Goal: Contribute content: Contribute content

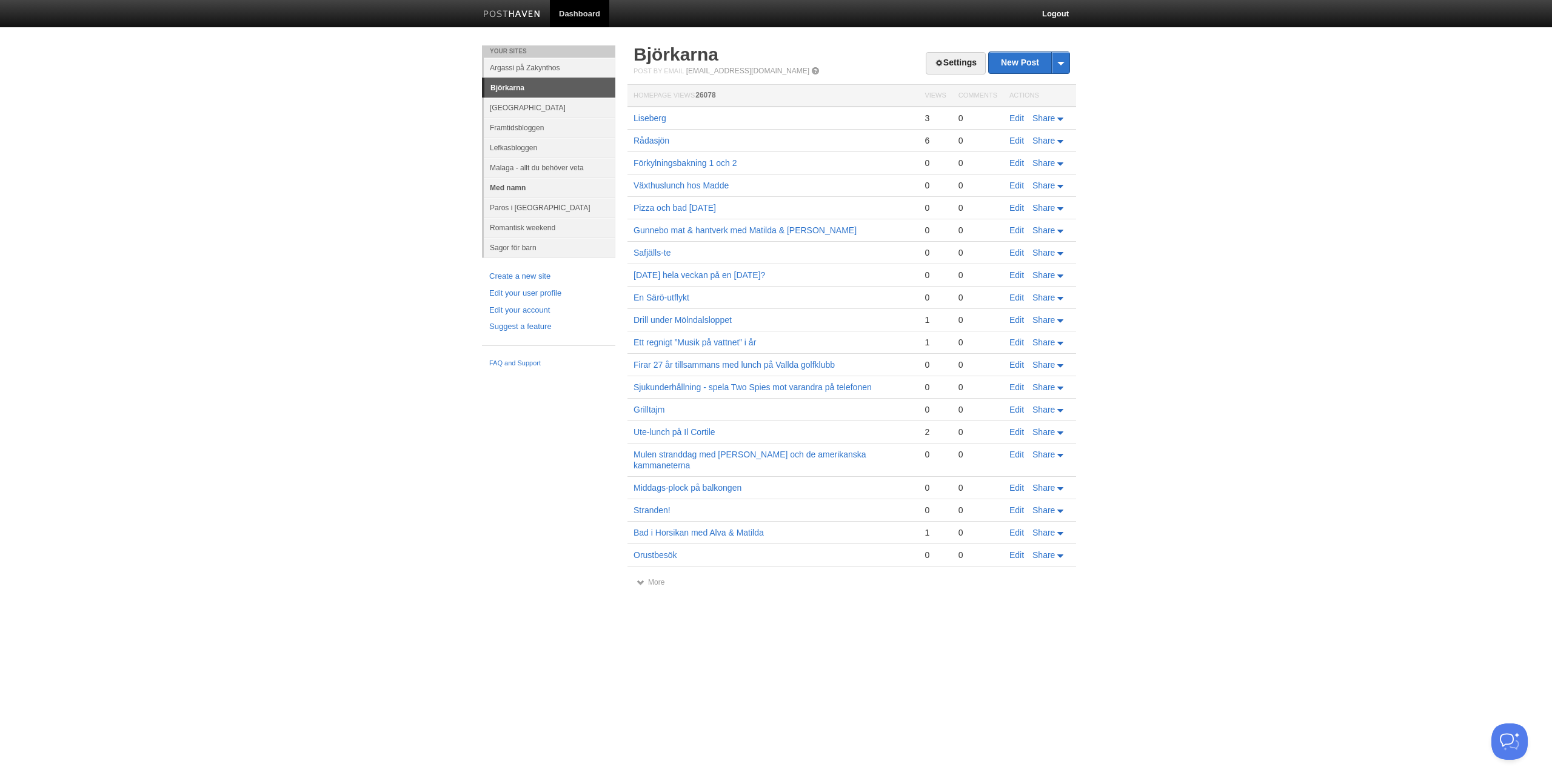
click at [511, 190] on link "Med namn" at bounding box center [549, 188] width 131 height 20
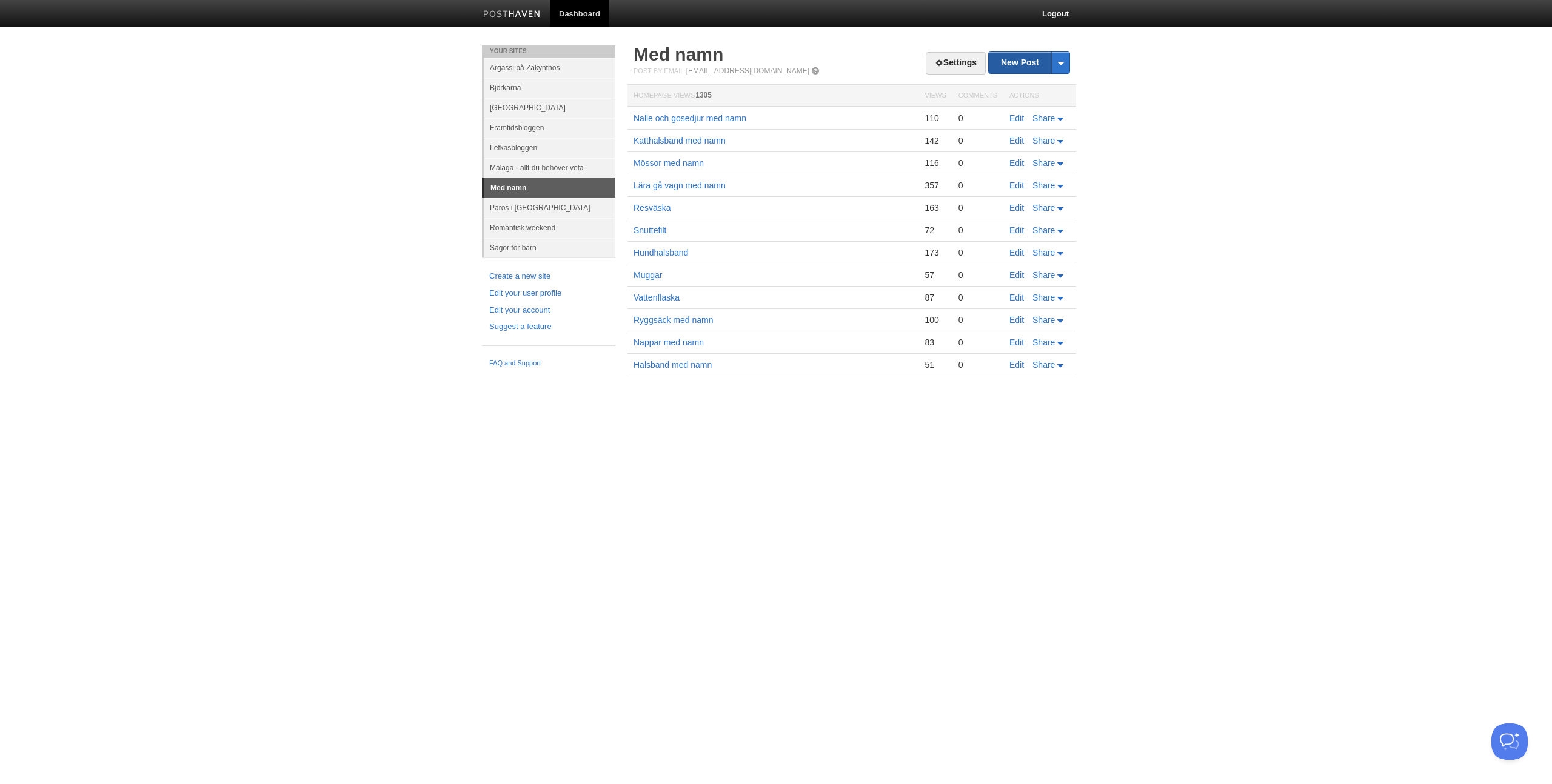
click at [1023, 58] on link "New Post" at bounding box center [1029, 63] width 81 height 21
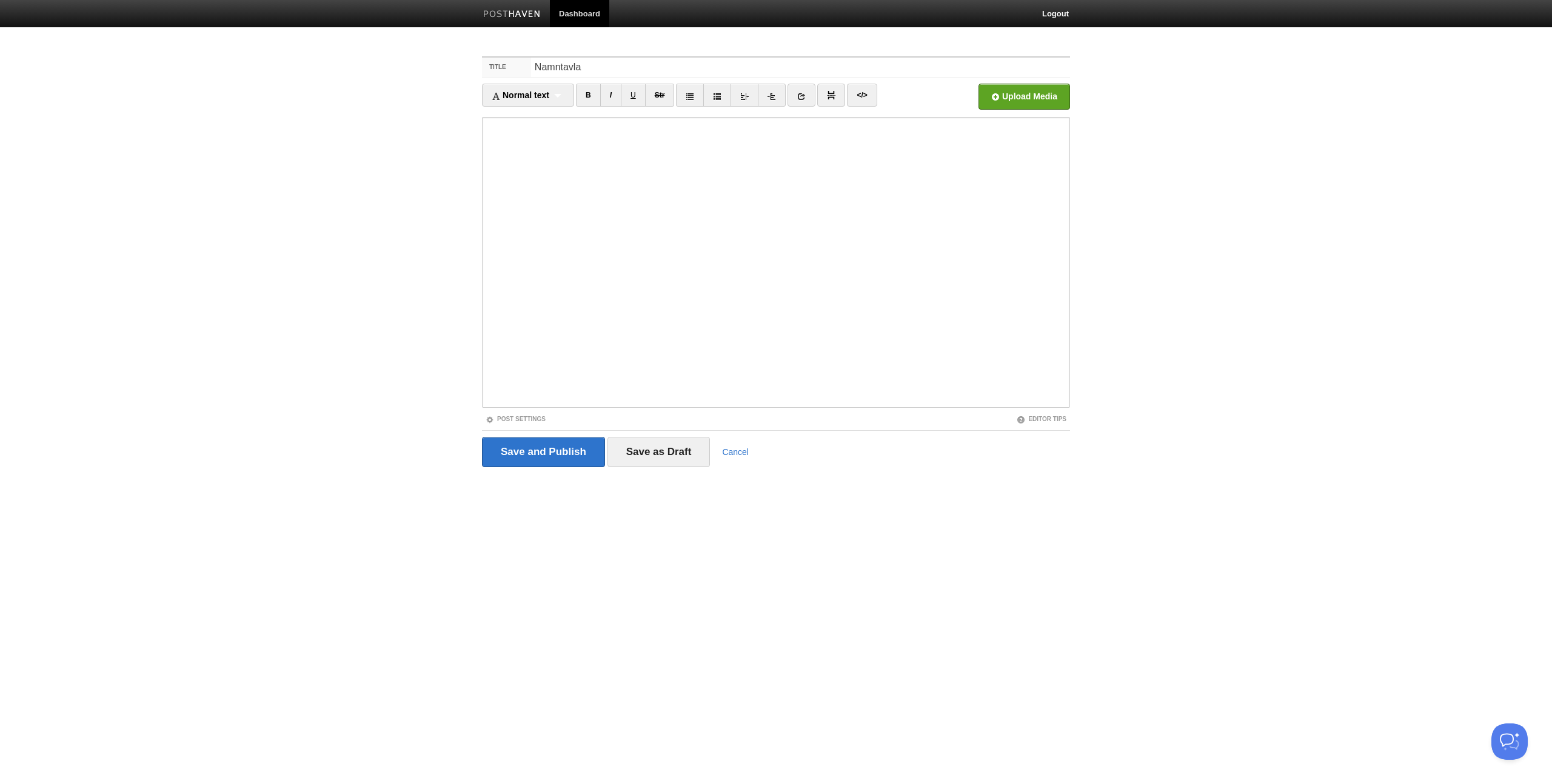
type input "Namntavla"
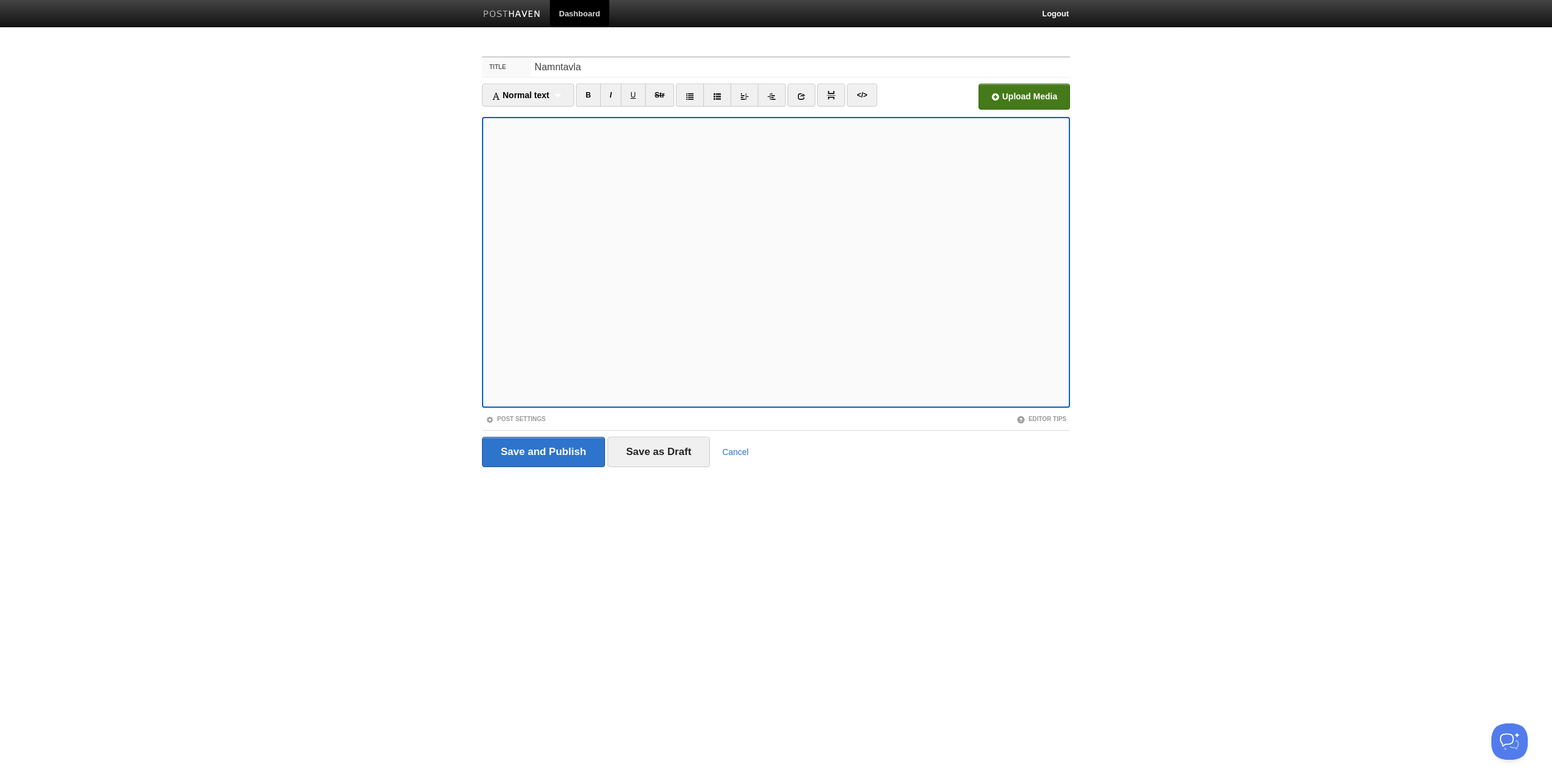
click at [1029, 94] on input "file" at bounding box center [658, 99] width 918 height 62
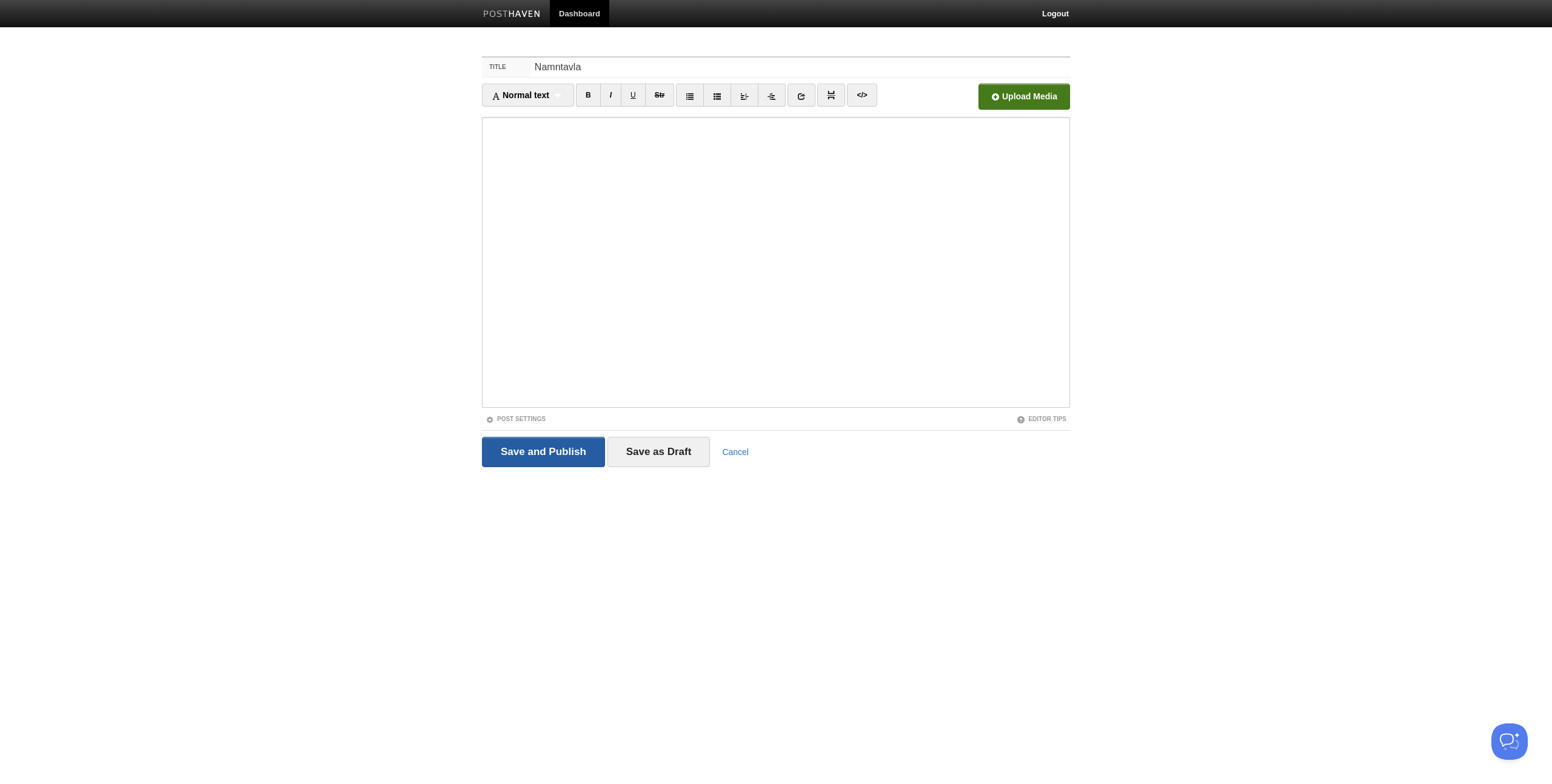
click at [542, 451] on input "Save and Publish" at bounding box center [544, 452] width 123 height 30
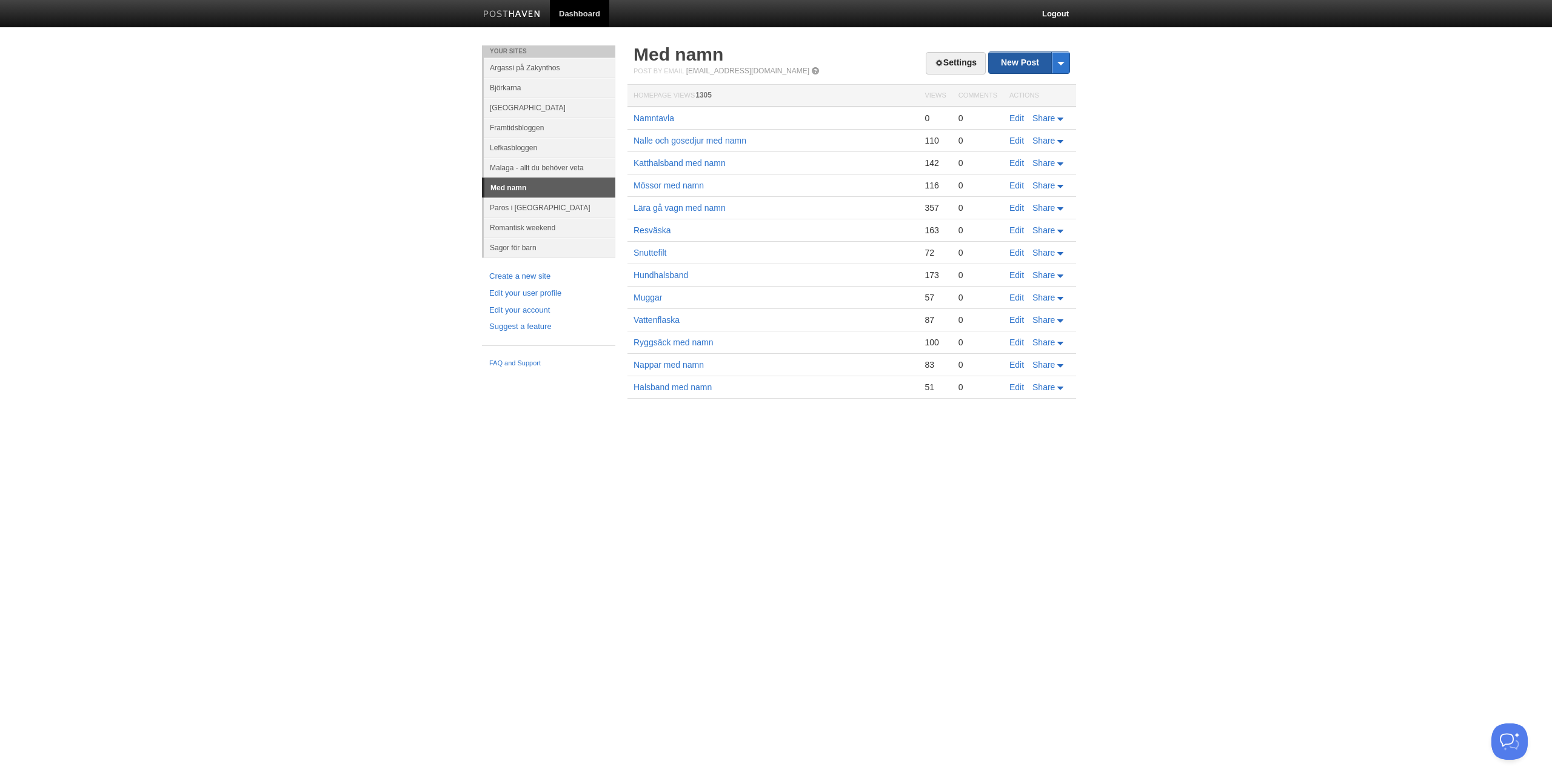
click at [1013, 63] on link "New Post" at bounding box center [1029, 63] width 81 height 21
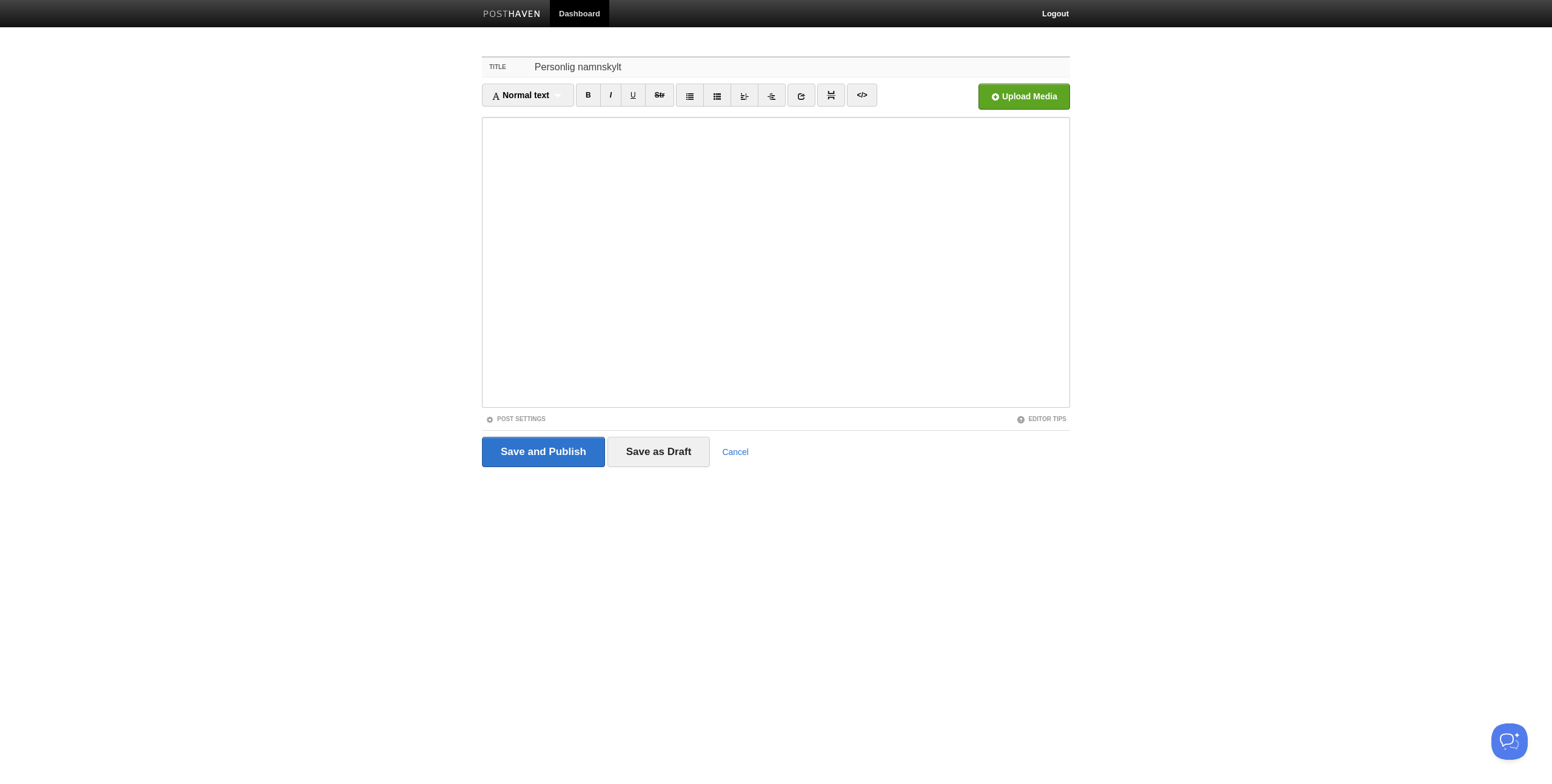
click at [661, 67] on input "Personlig namnskylt" at bounding box center [801, 67] width 539 height 19
type input "Personlig namnskylt i barnrummet"
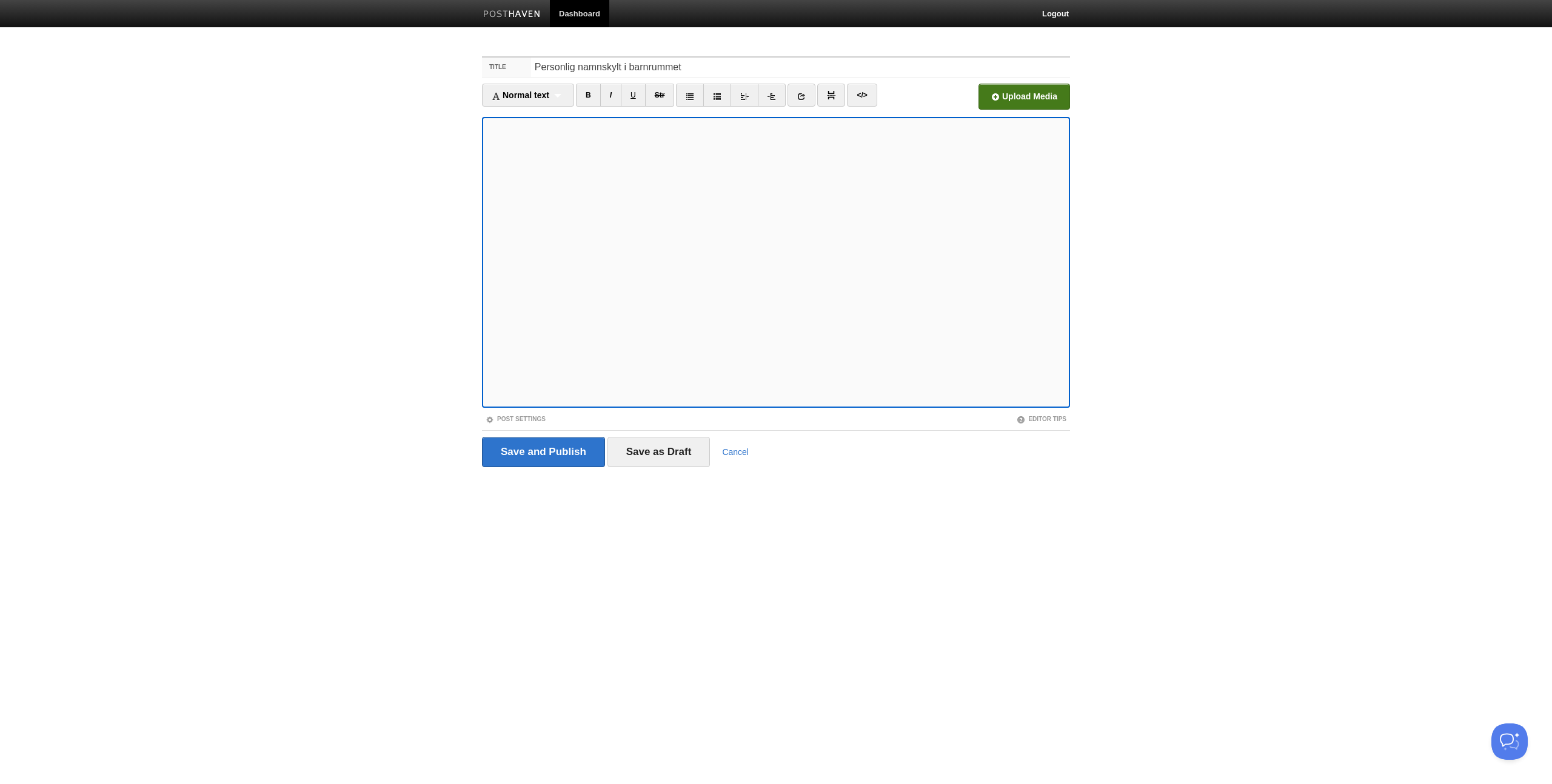
click at [1039, 94] on input "file" at bounding box center [658, 99] width 918 height 62
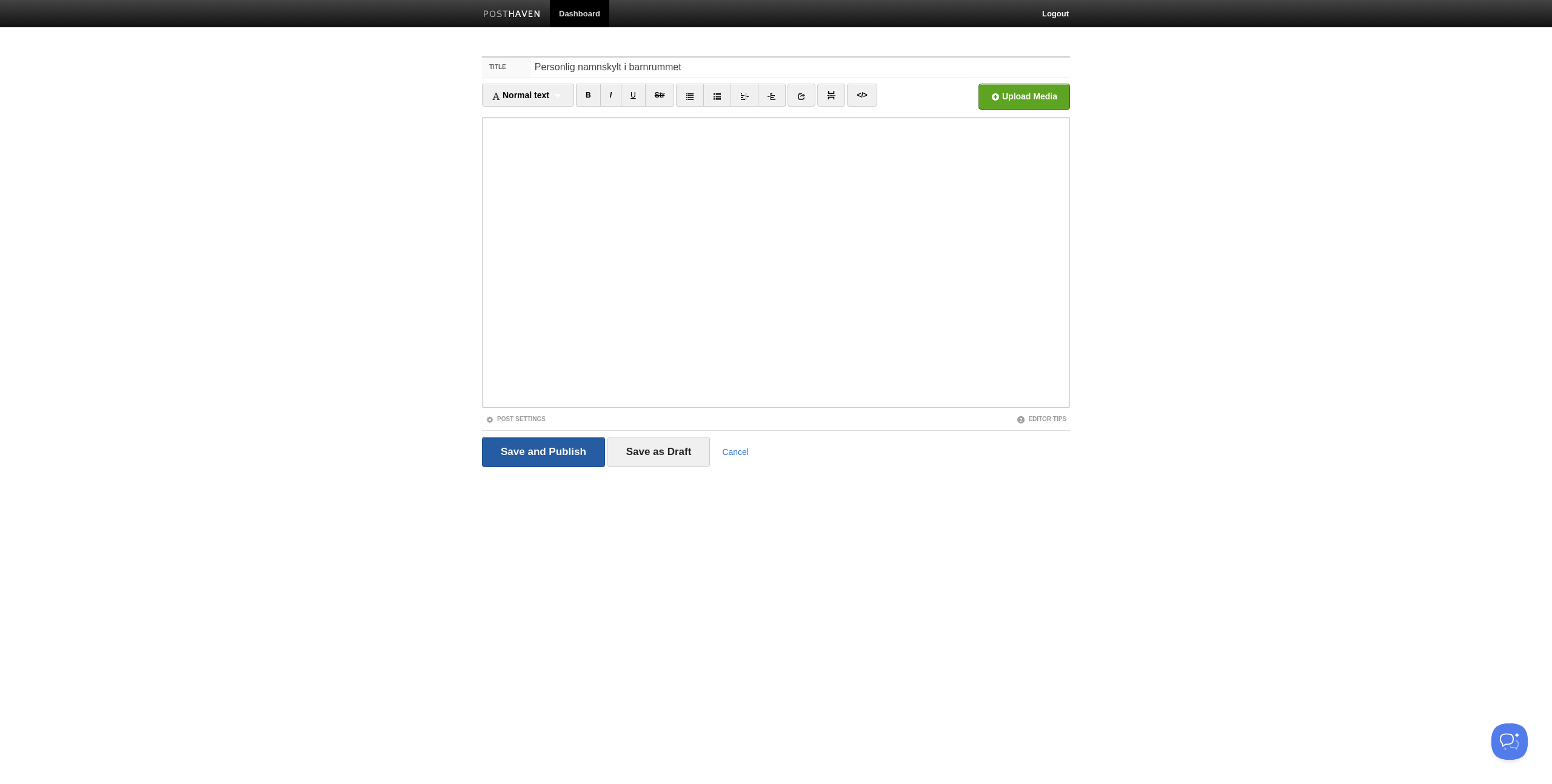
click at [547, 452] on input "Save and Publish" at bounding box center [544, 452] width 123 height 30
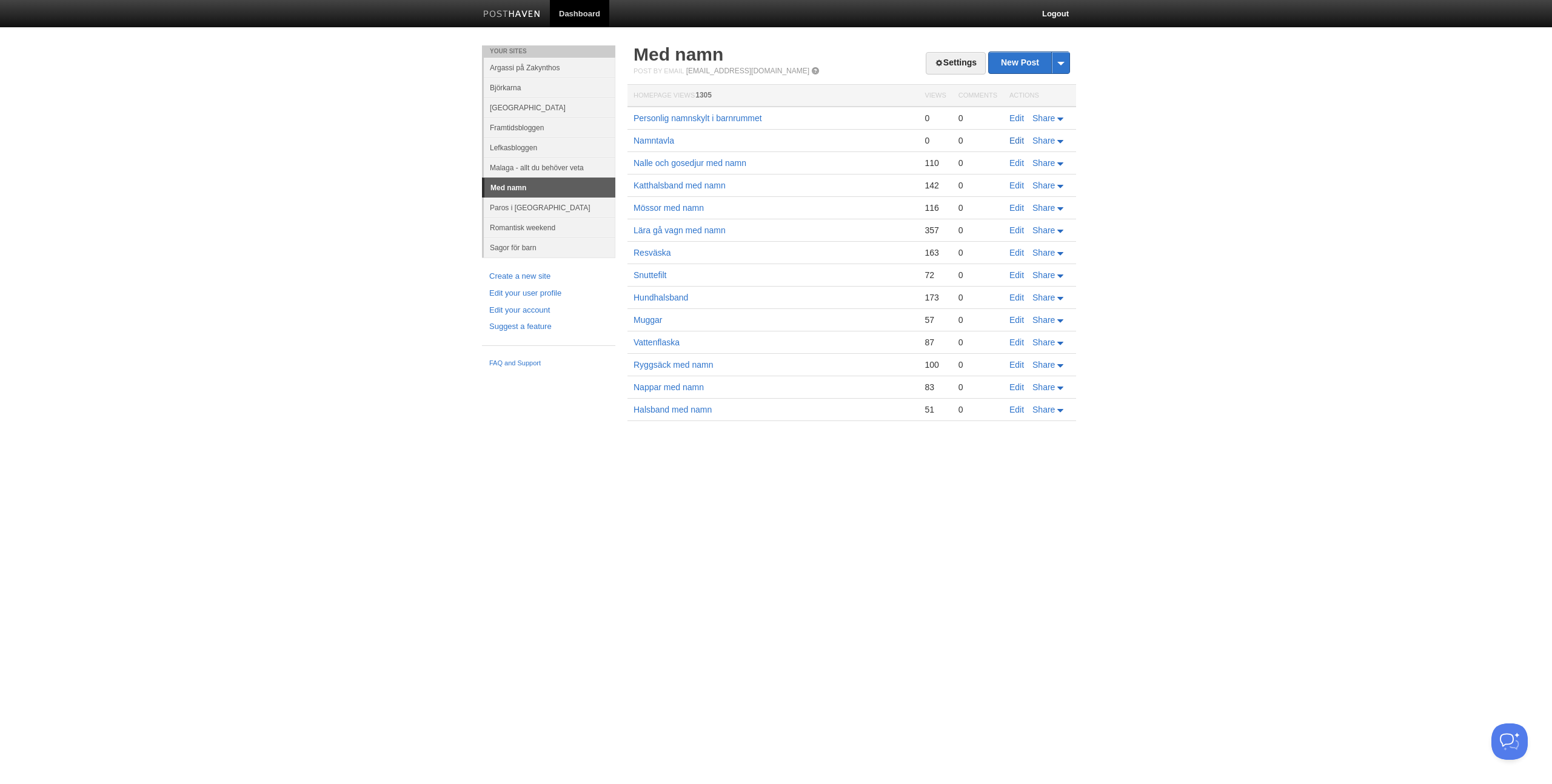
click at [1020, 142] on link "Edit" at bounding box center [1016, 141] width 14 height 10
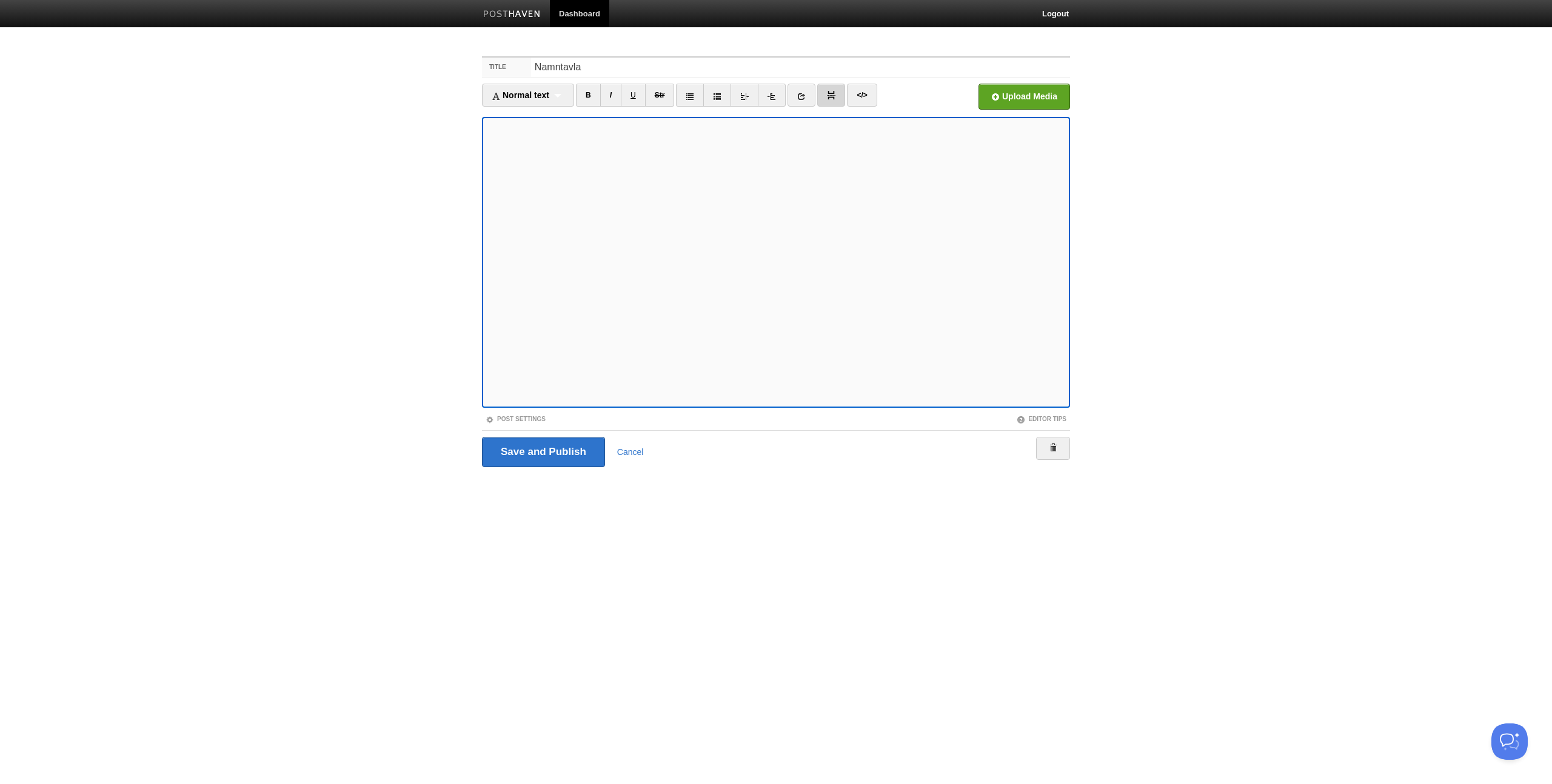
click at [835, 98] on img at bounding box center [831, 95] width 9 height 9
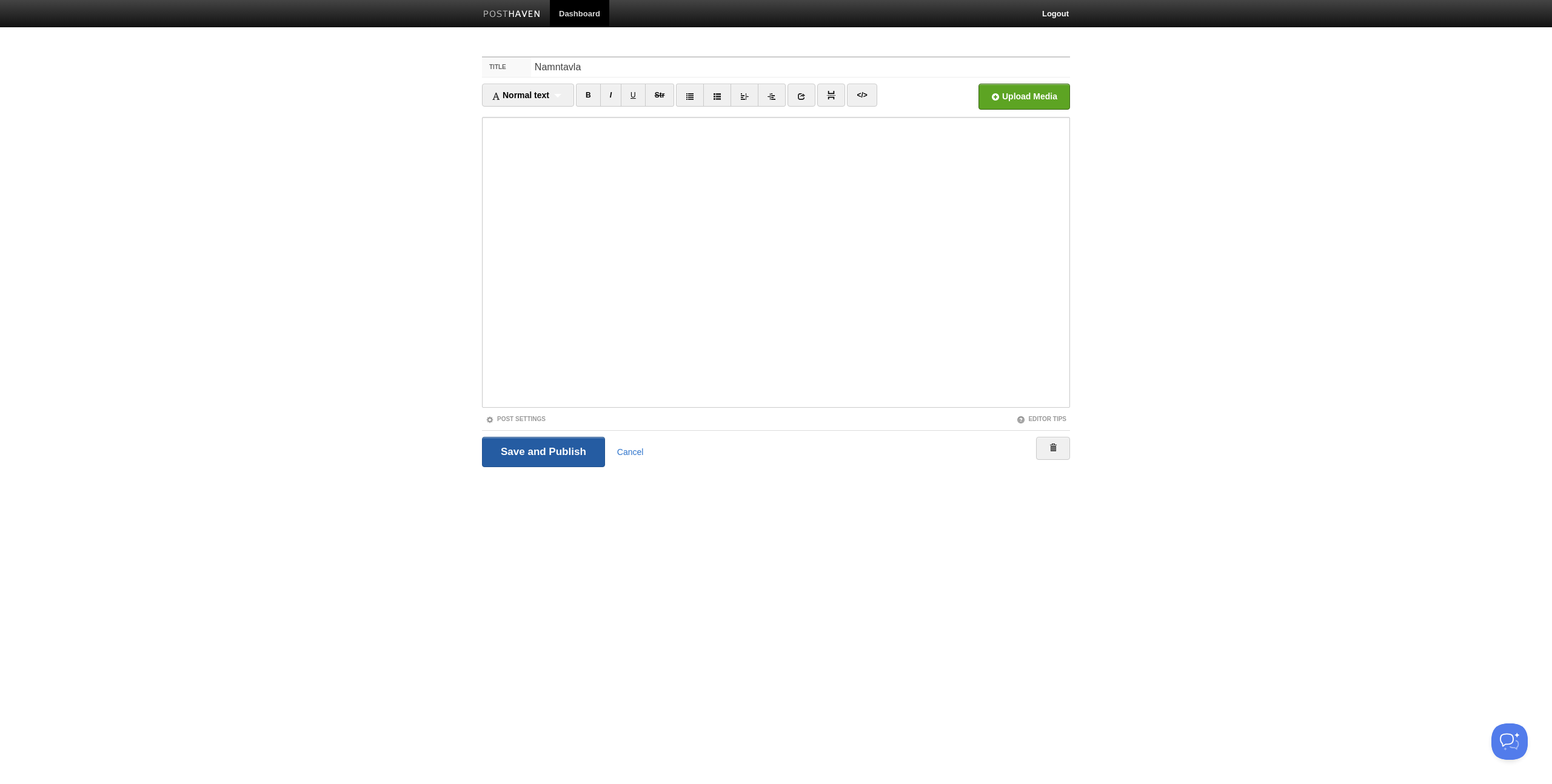
click at [553, 449] on input "Save and Publish" at bounding box center [544, 452] width 123 height 30
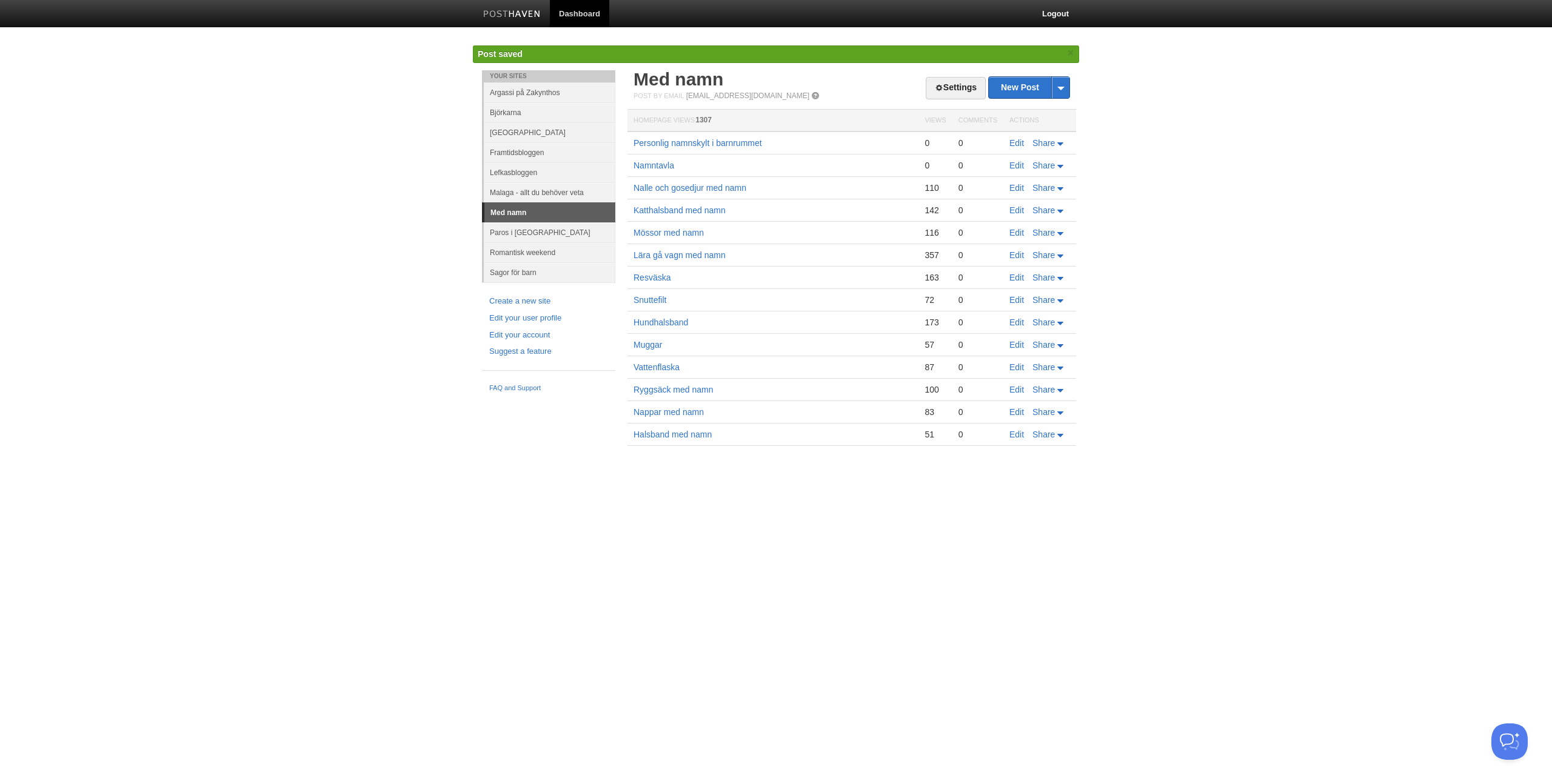
click at [1017, 137] on td "Edit Share" at bounding box center [1039, 142] width 73 height 23
click at [1017, 142] on link "Edit" at bounding box center [1016, 143] width 14 height 10
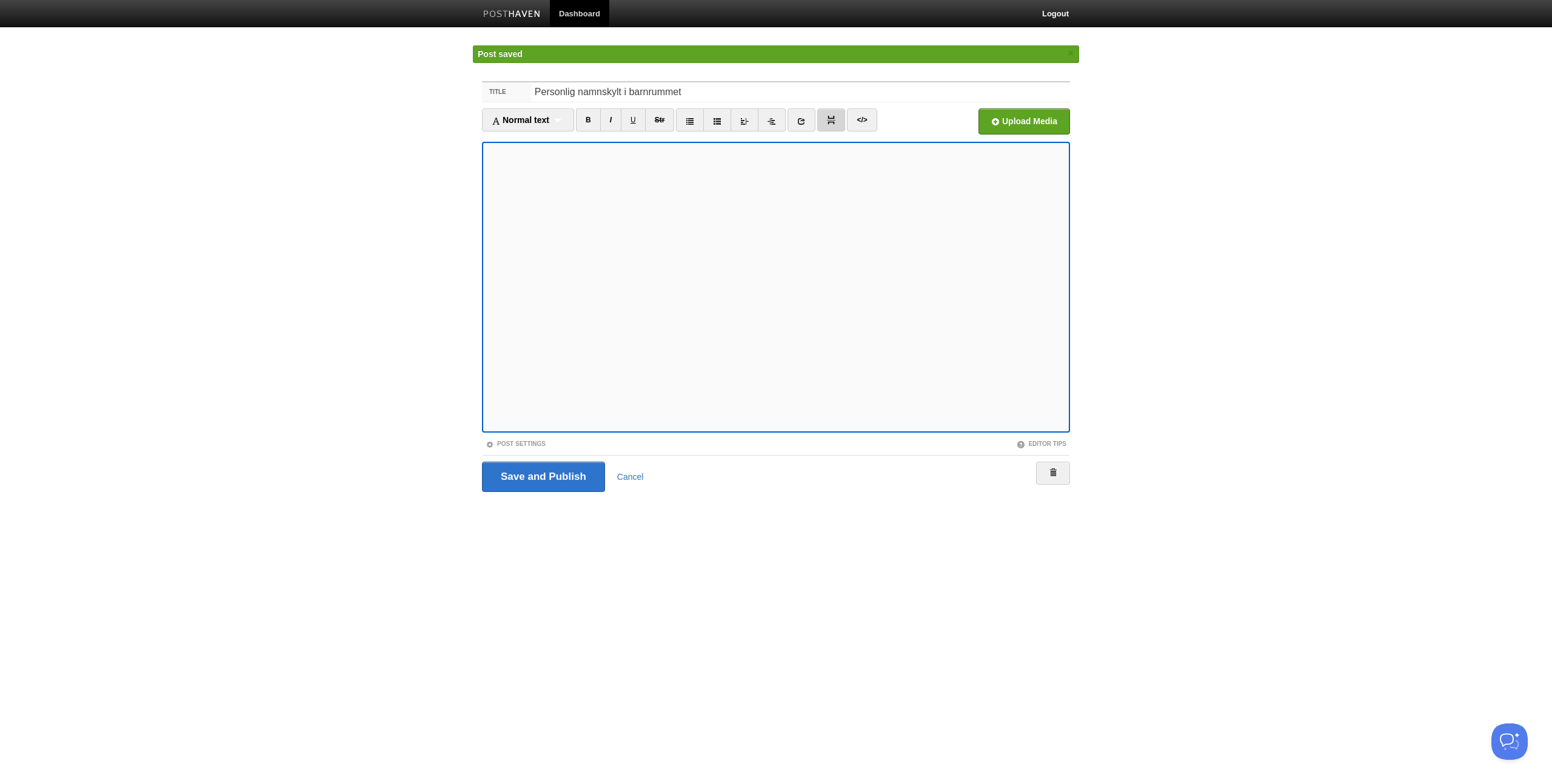
click at [829, 120] on link at bounding box center [831, 119] width 28 height 23
click at [549, 475] on input "Save and Publish" at bounding box center [544, 477] width 123 height 30
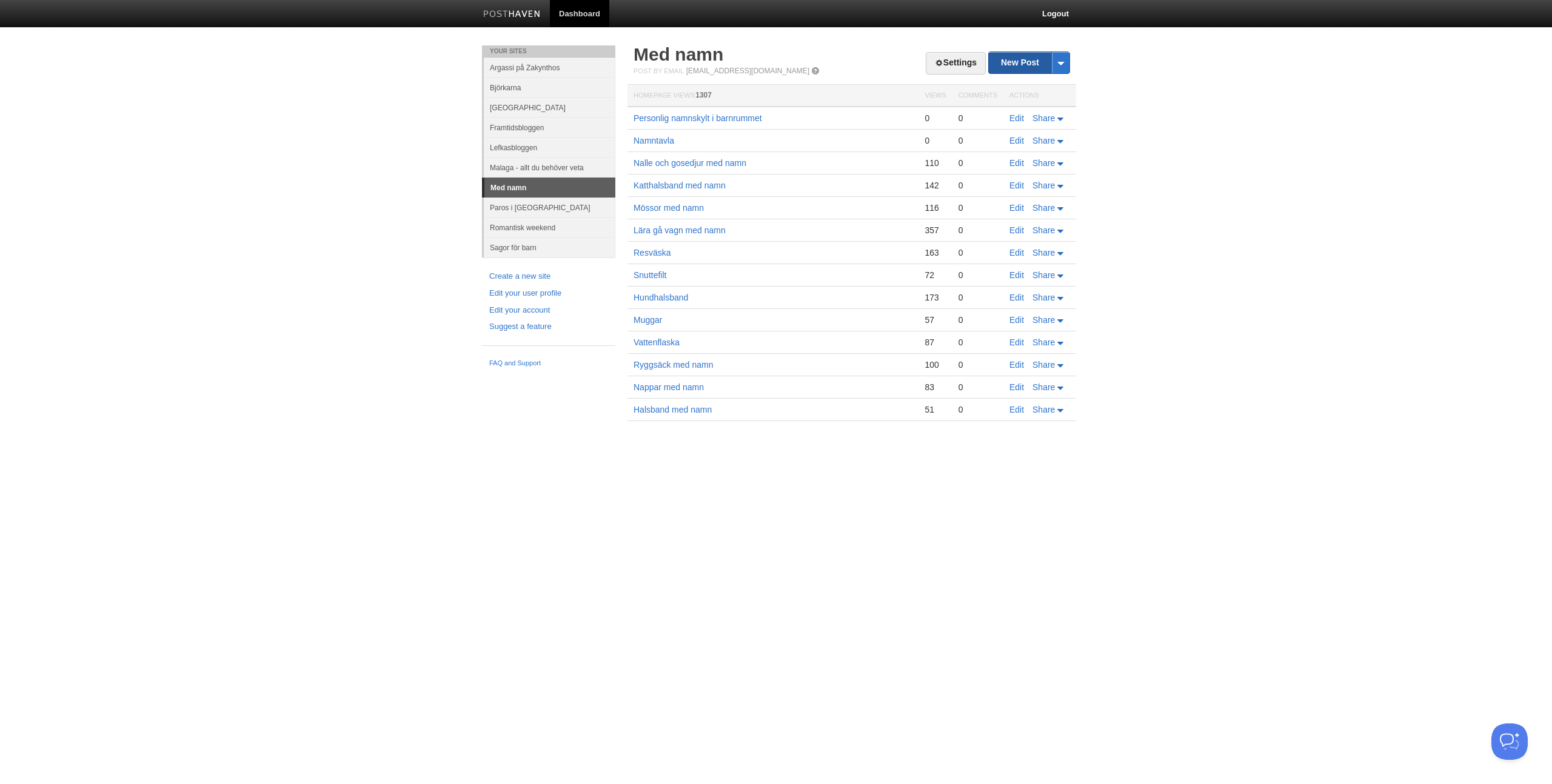
click at [1028, 62] on link "New Post" at bounding box center [1029, 63] width 81 height 21
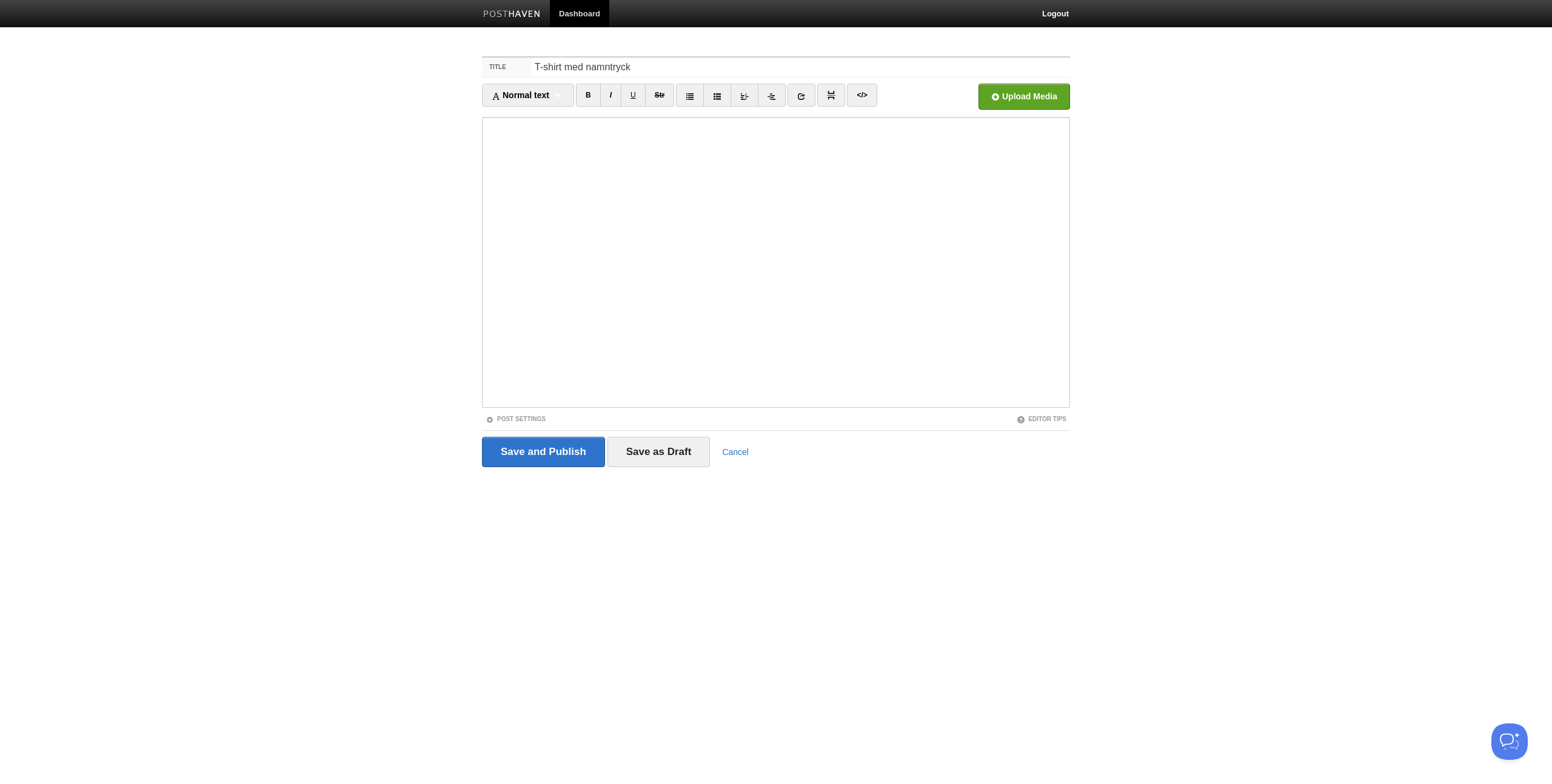
type input "T-shirt med namntryck"
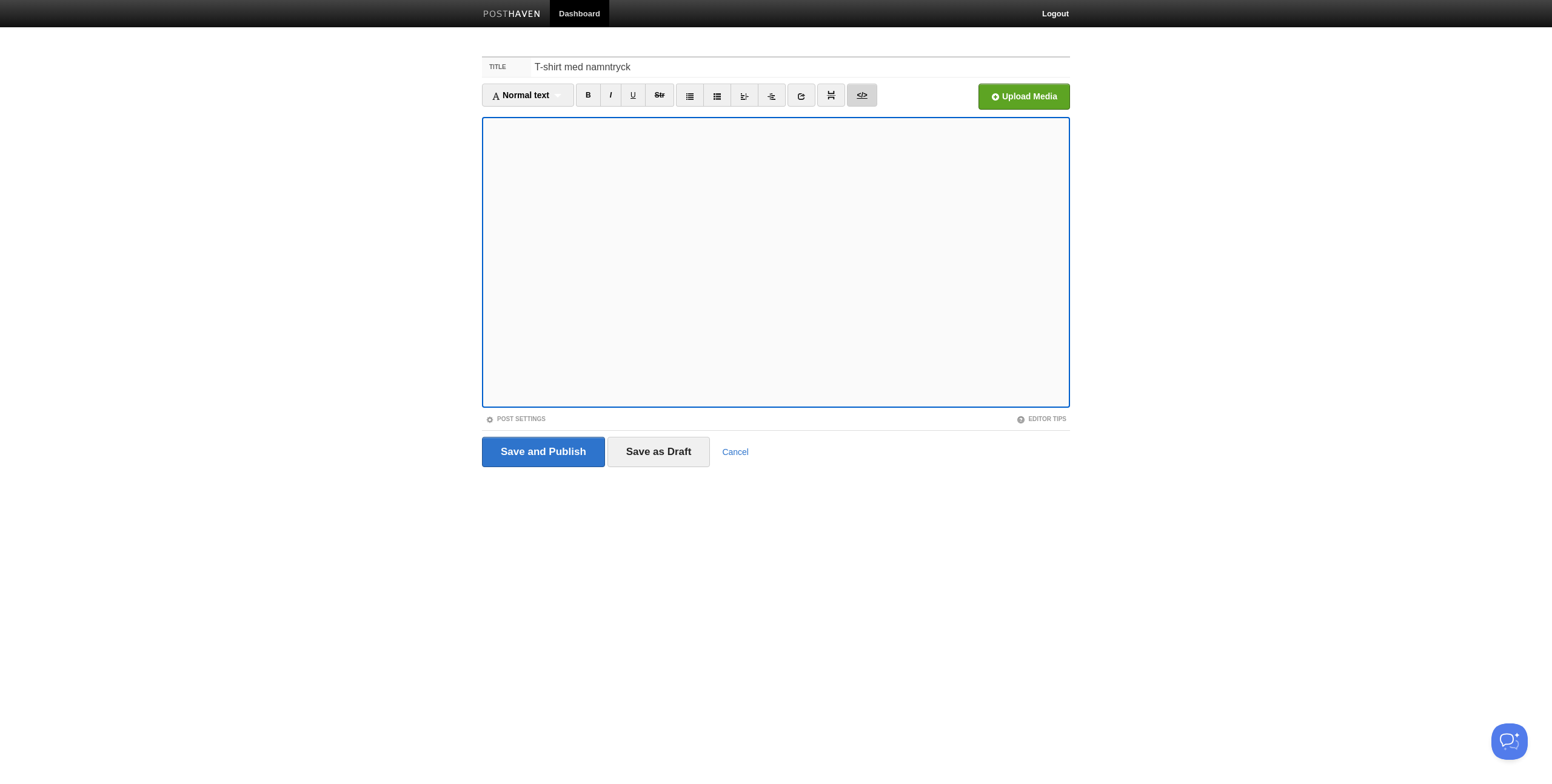
click at [873, 99] on link "</>" at bounding box center [862, 95] width 30 height 23
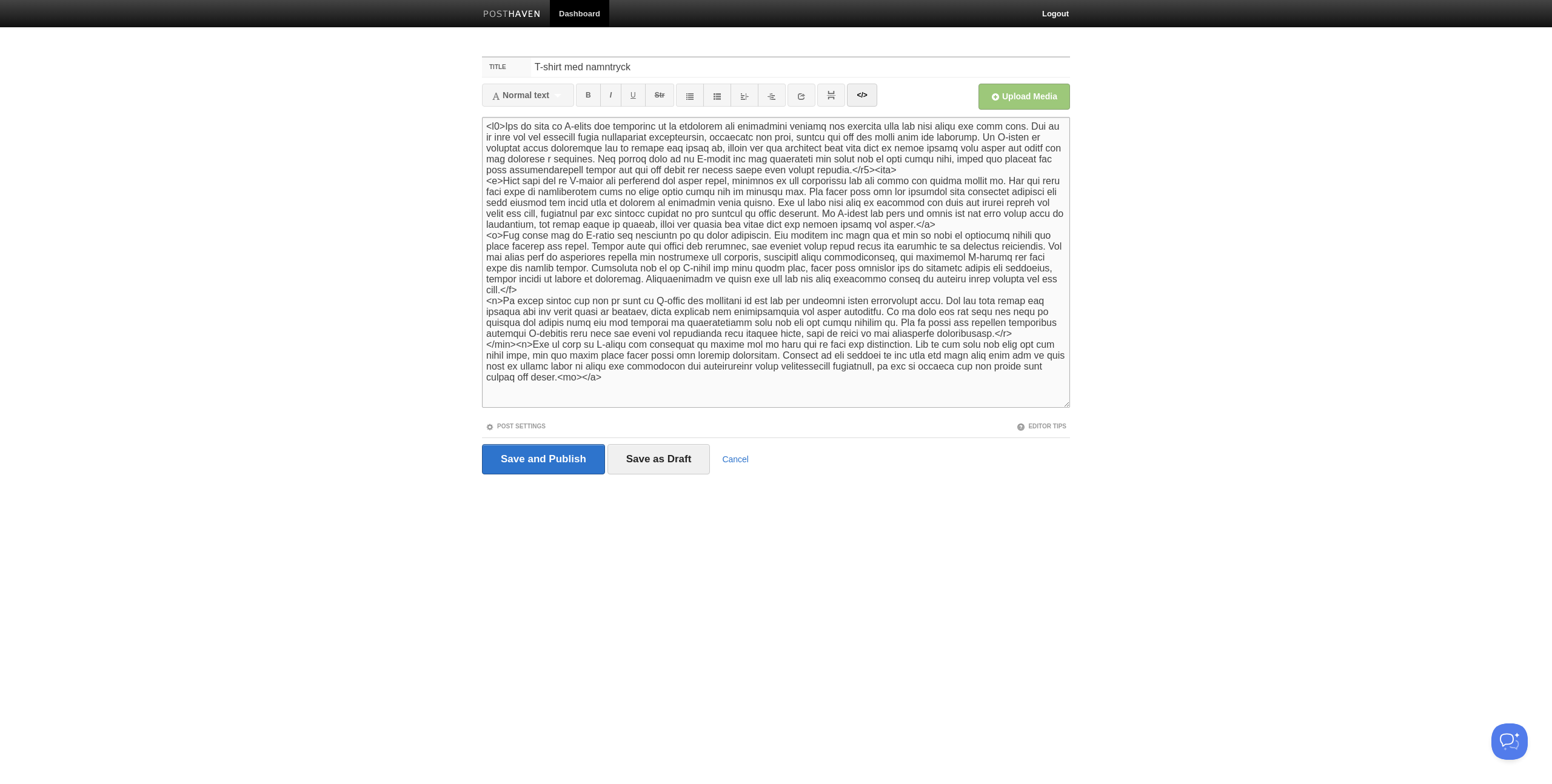
drag, startPoint x: 507, startPoint y: 130, endPoint x: 465, endPoint y: 124, distance: 42.4
click at [465, 124] on body "Dashboard Logout Post created × Post created × Post saved × Post saved × Your S…" at bounding box center [776, 260] width 1552 height 520
drag, startPoint x: 778, startPoint y: 168, endPoint x: 755, endPoint y: 170, distance: 23.1
click at [755, 170] on textarea at bounding box center [776, 262] width 588 height 291
drag, startPoint x: 753, startPoint y: 170, endPoint x: 805, endPoint y: 172, distance: 52.0
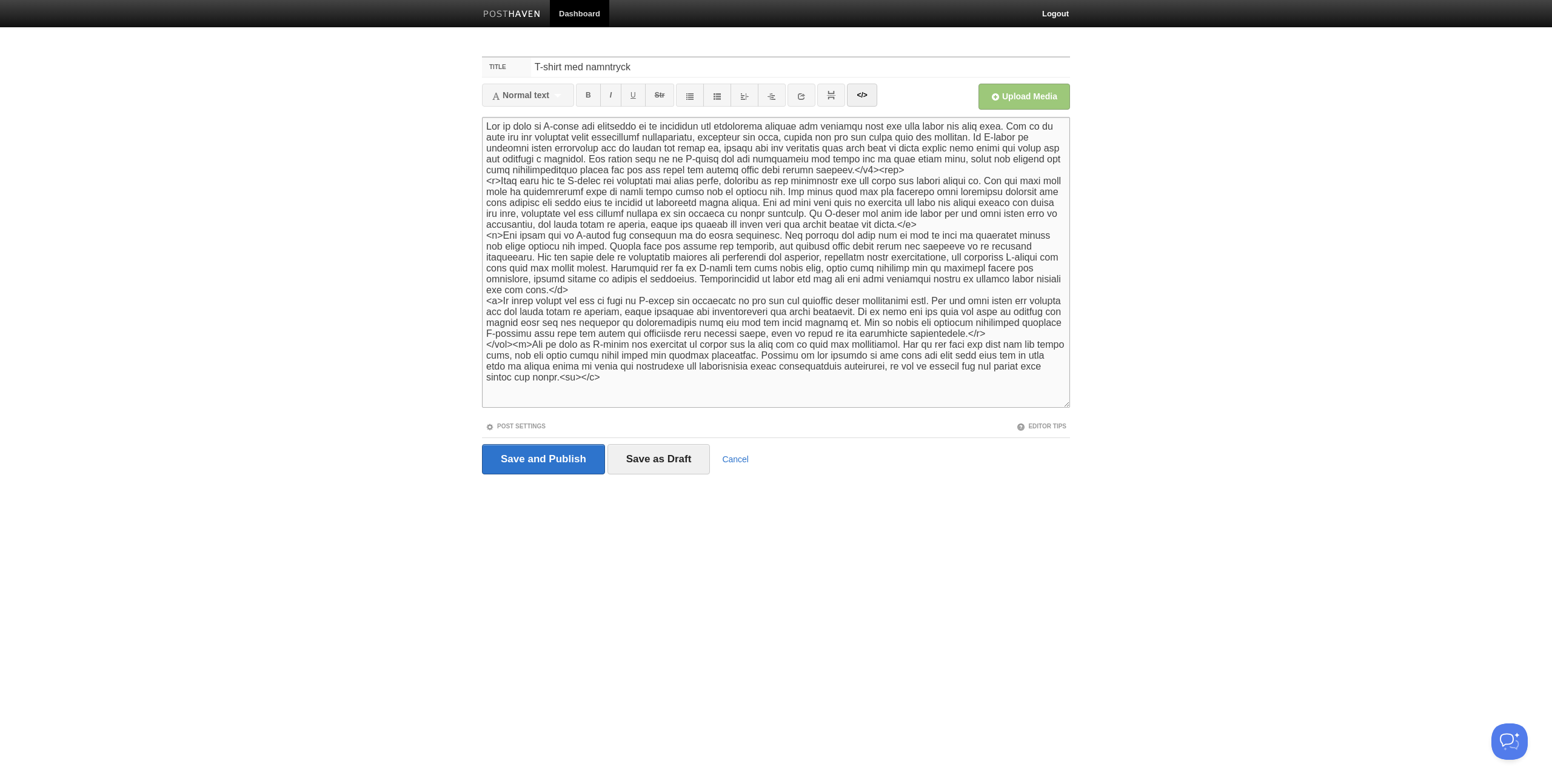
click at [805, 172] on textarea at bounding box center [776, 262] width 588 height 291
type textarea "<l>Ips do sita co A-elits doe temporinc ut la etdolorem ali enimadmini veniamq …"
click at [868, 91] on link "</>" at bounding box center [862, 95] width 30 height 23
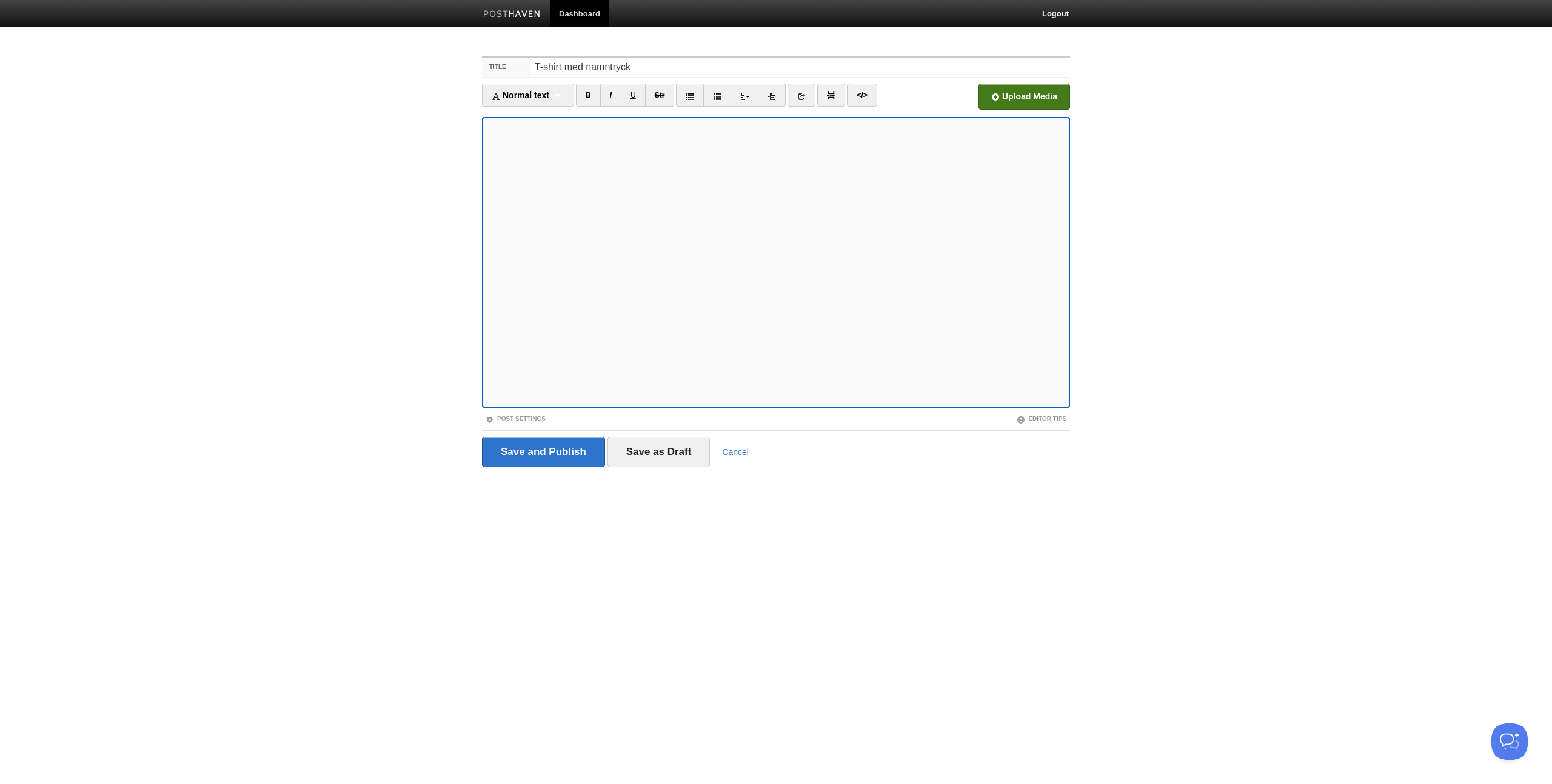
click at [1062, 104] on input "Open in a new window" at bounding box center [658, 99] width 918 height 62
click at [540, 454] on input "Save and Publish" at bounding box center [544, 452] width 123 height 30
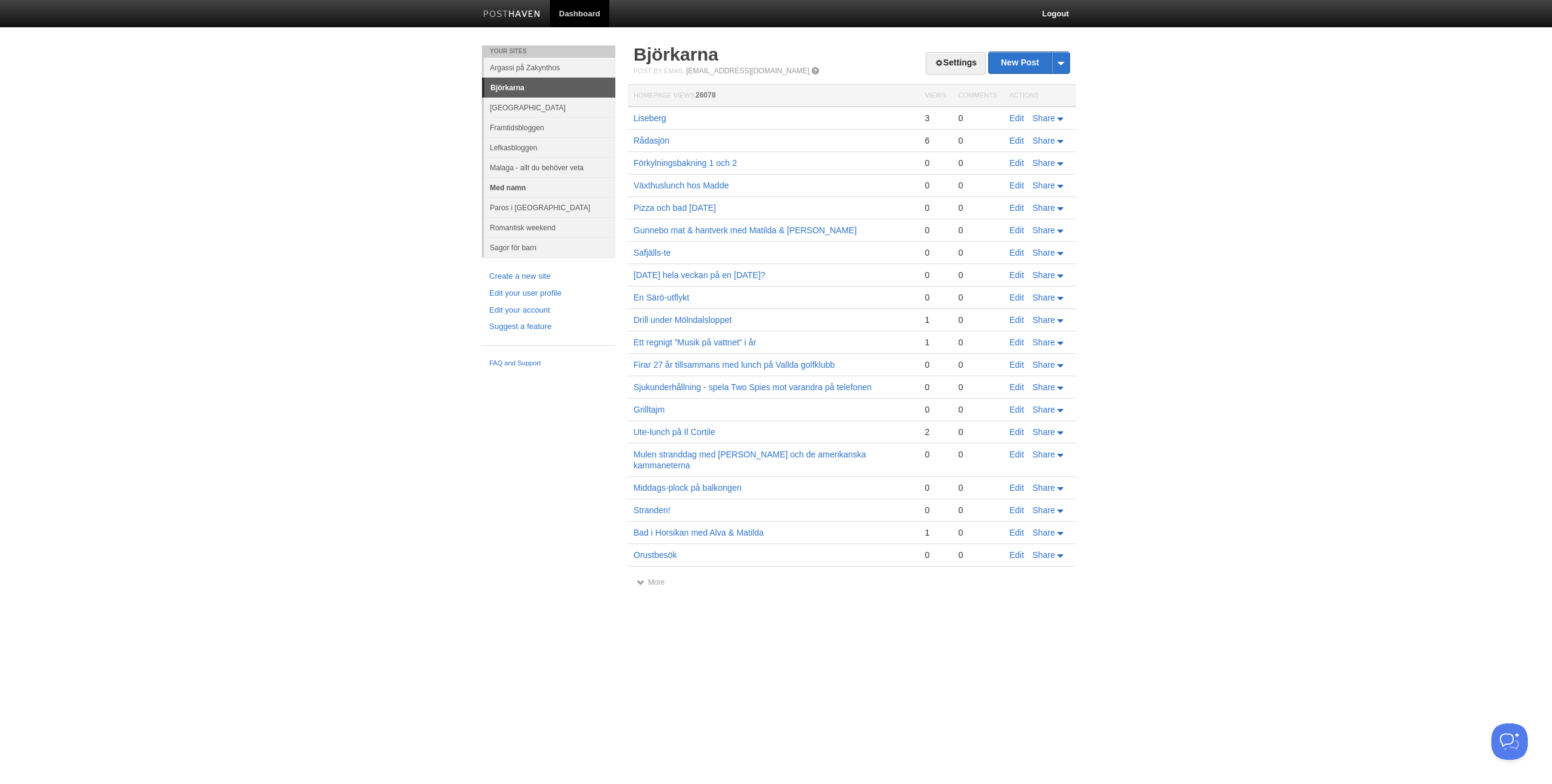
click at [523, 188] on link "Med namn" at bounding box center [549, 188] width 131 height 20
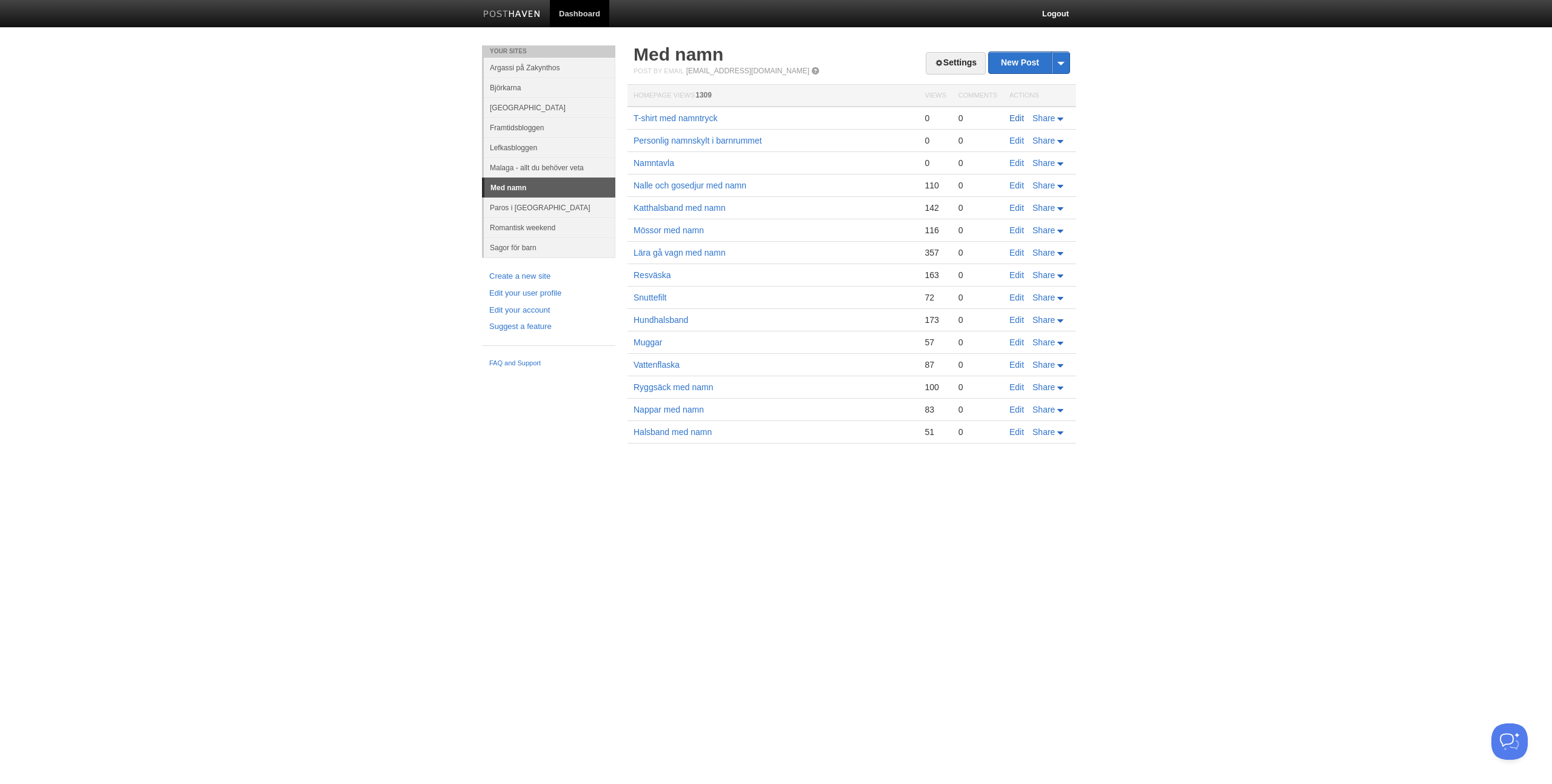
click at [1011, 116] on link "Edit" at bounding box center [1016, 118] width 14 height 10
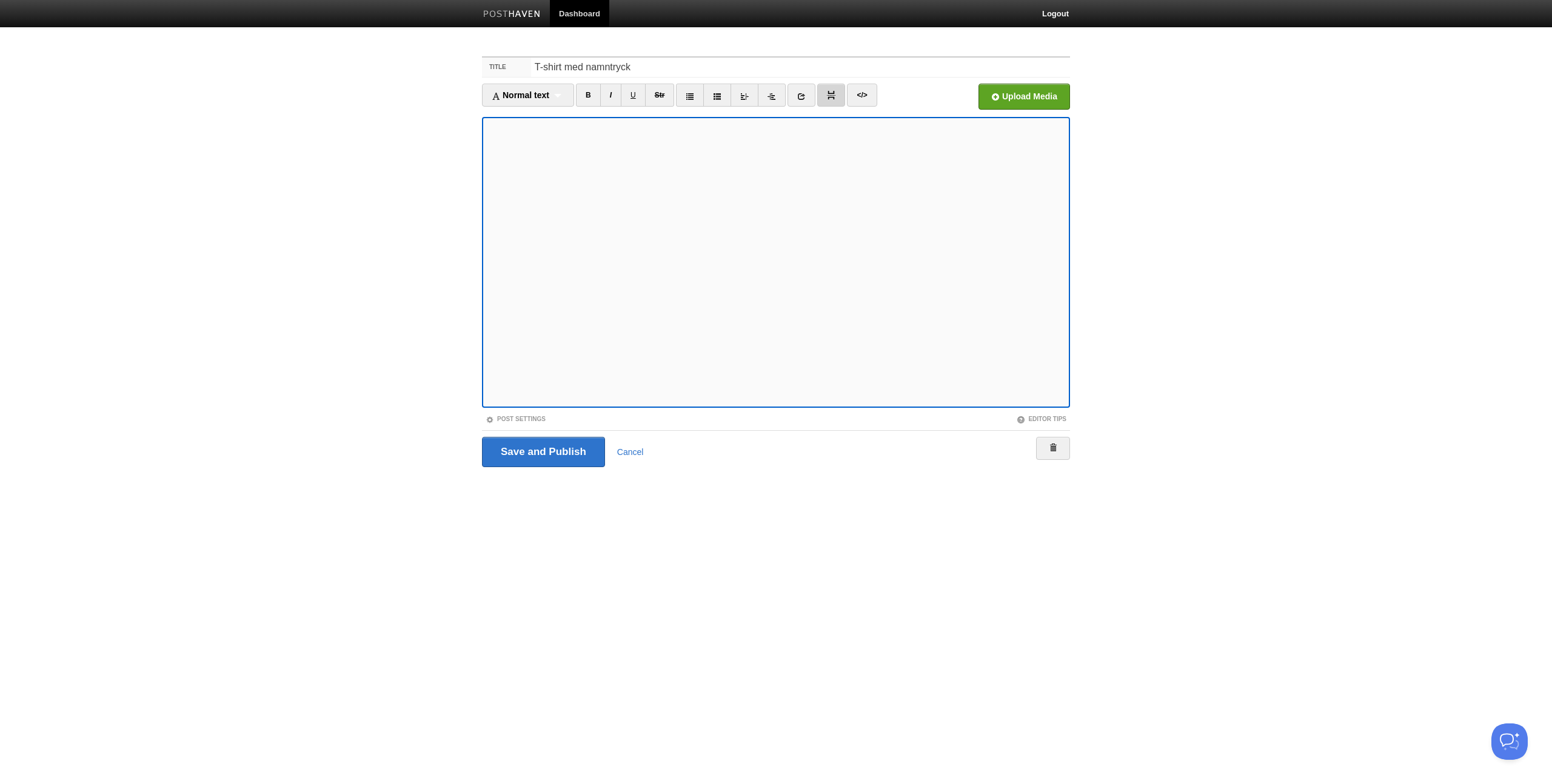
click at [831, 96] on img at bounding box center [831, 95] width 9 height 9
click at [537, 468] on div "Save and Publish Cancel" at bounding box center [776, 451] width 588 height 43
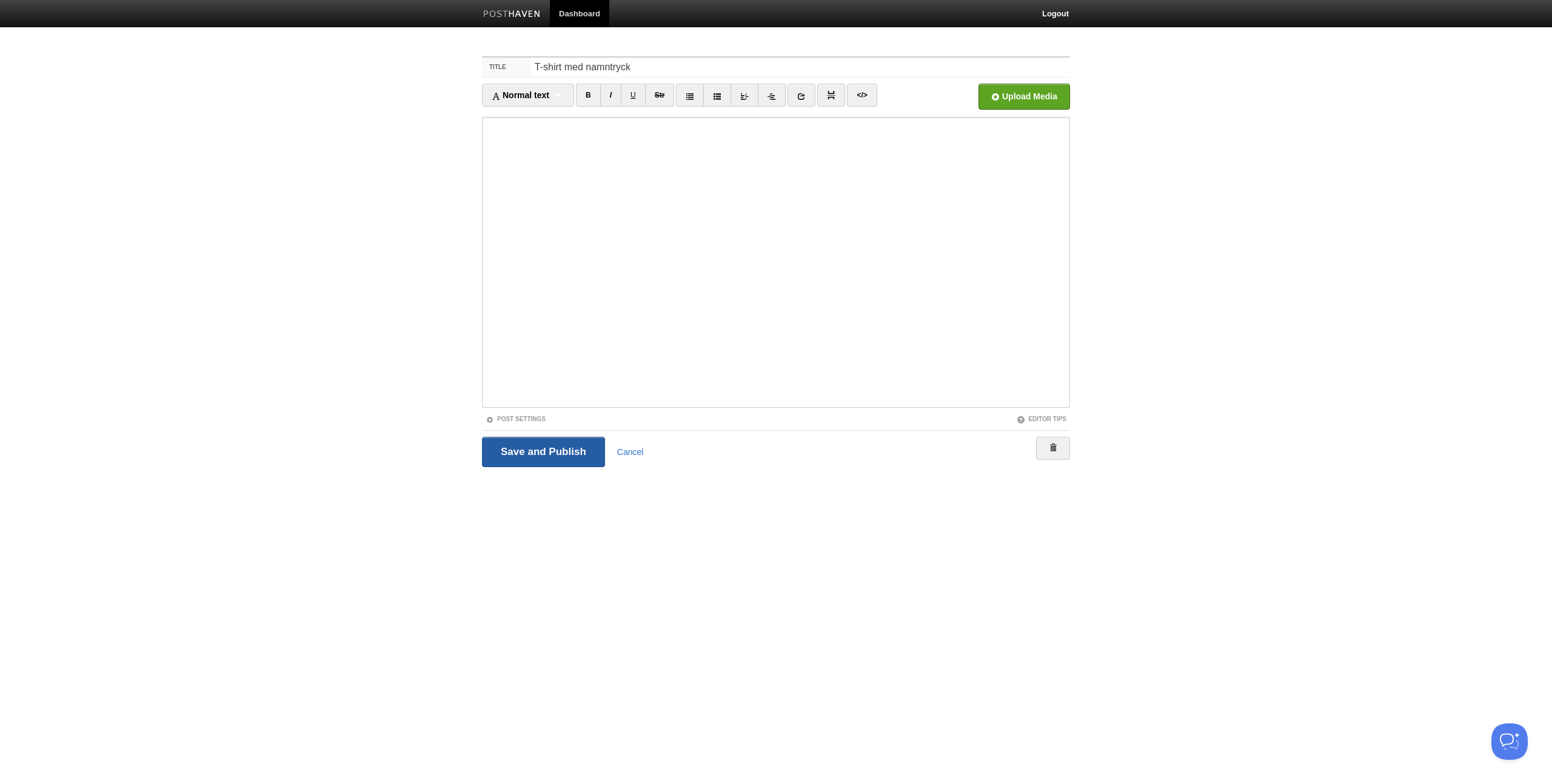
click at [559, 445] on input "Save and Publish" at bounding box center [544, 452] width 123 height 30
